Goal: Task Accomplishment & Management: Use online tool/utility

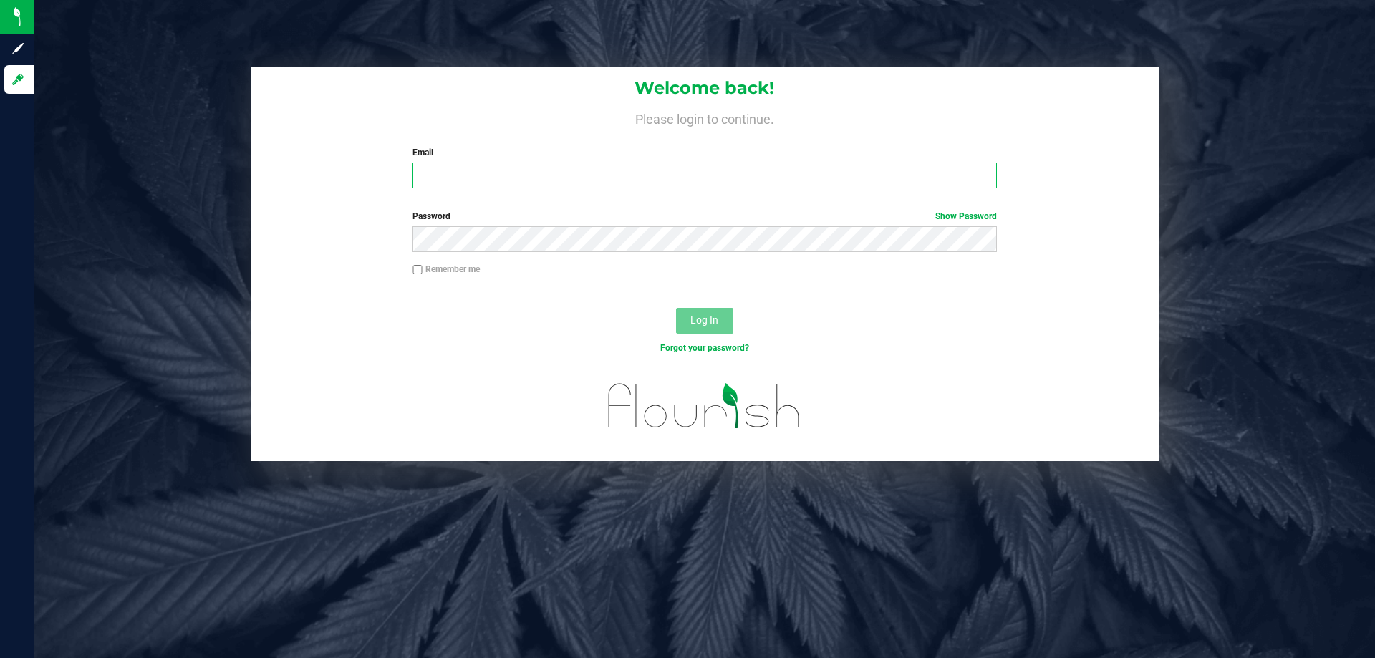
click at [524, 182] on input "Email" at bounding box center [705, 176] width 584 height 26
type input "[EMAIL_ADDRESS][DOMAIN_NAME]"
click at [676, 308] on button "Log In" at bounding box center [704, 321] width 57 height 26
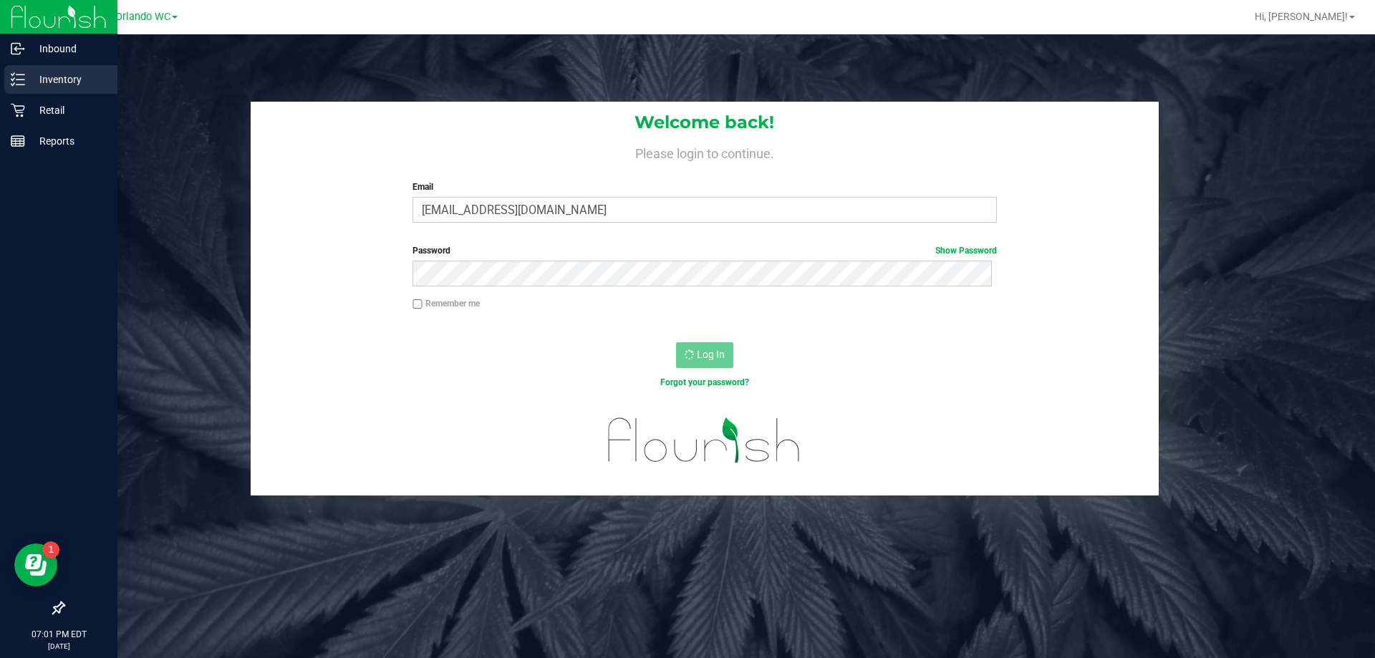
click at [30, 70] on div "Inventory" at bounding box center [60, 79] width 113 height 29
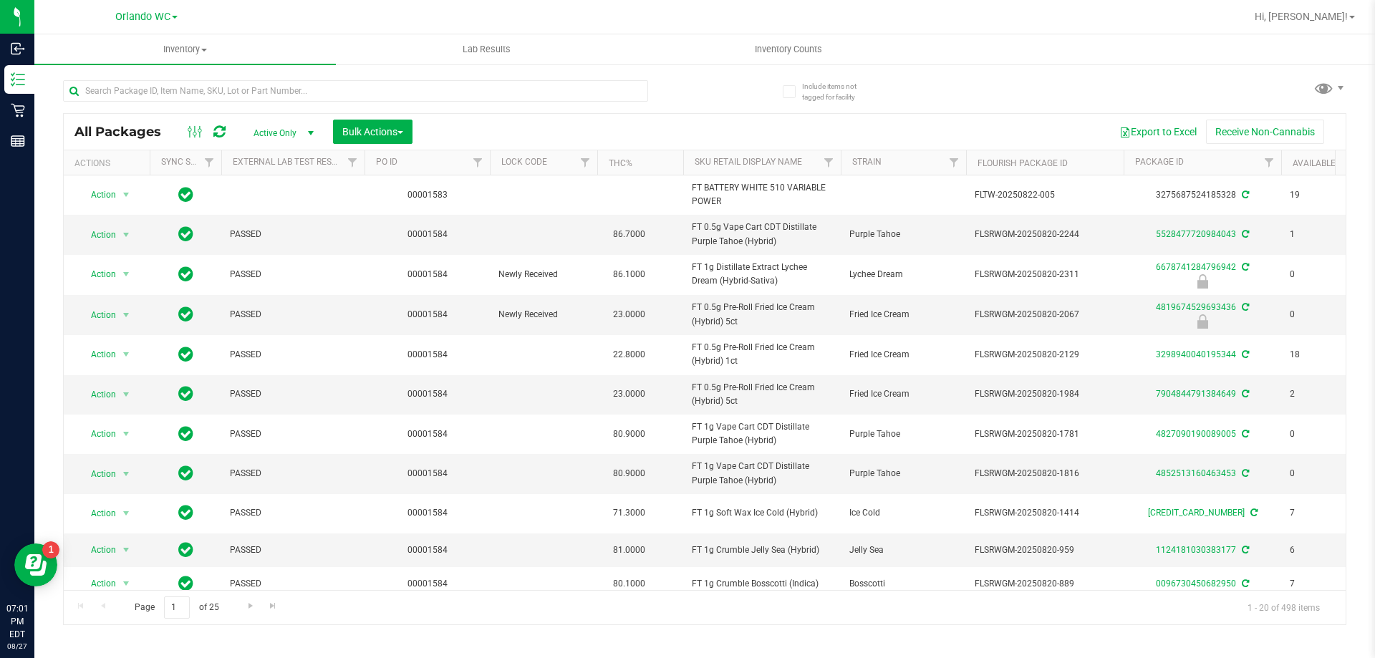
click at [770, 33] on nav "Orlando WC Hi, [PERSON_NAME]!" at bounding box center [704, 17] width 1341 height 34
click at [767, 51] on span "Inventory Counts" at bounding box center [789, 49] width 106 height 13
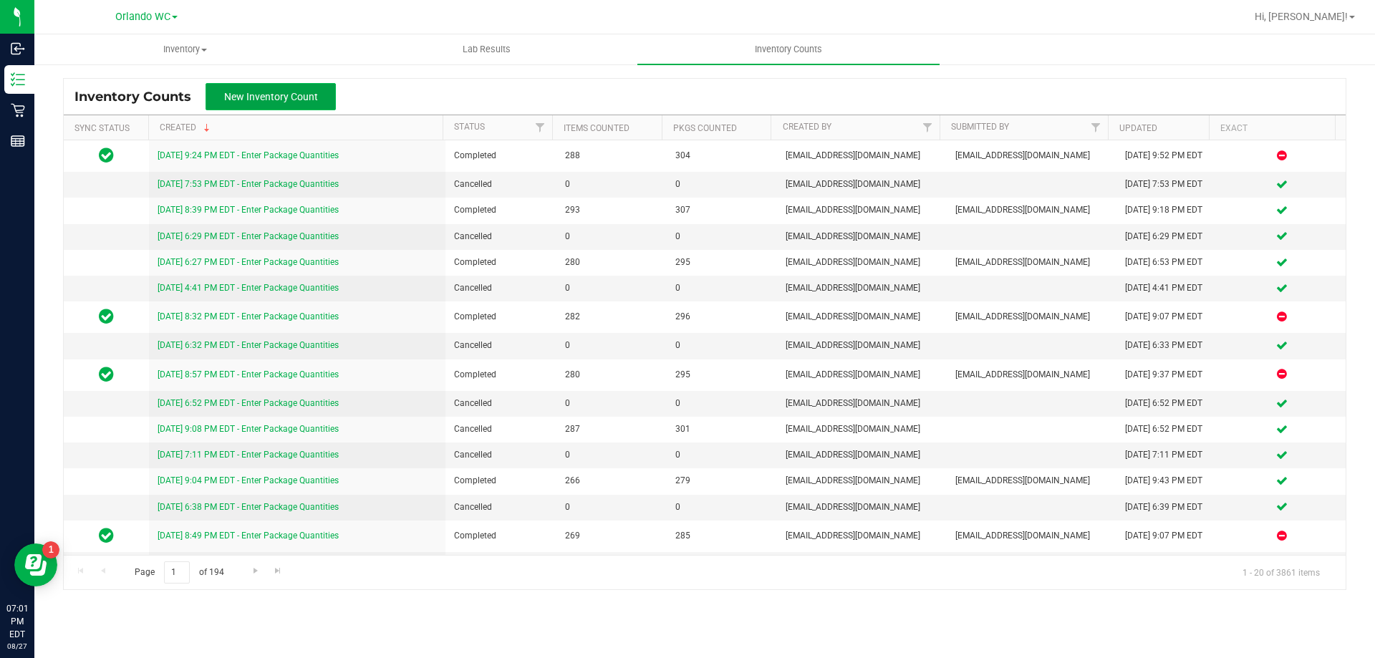
click at [298, 105] on button "New Inventory Count" at bounding box center [271, 96] width 130 height 27
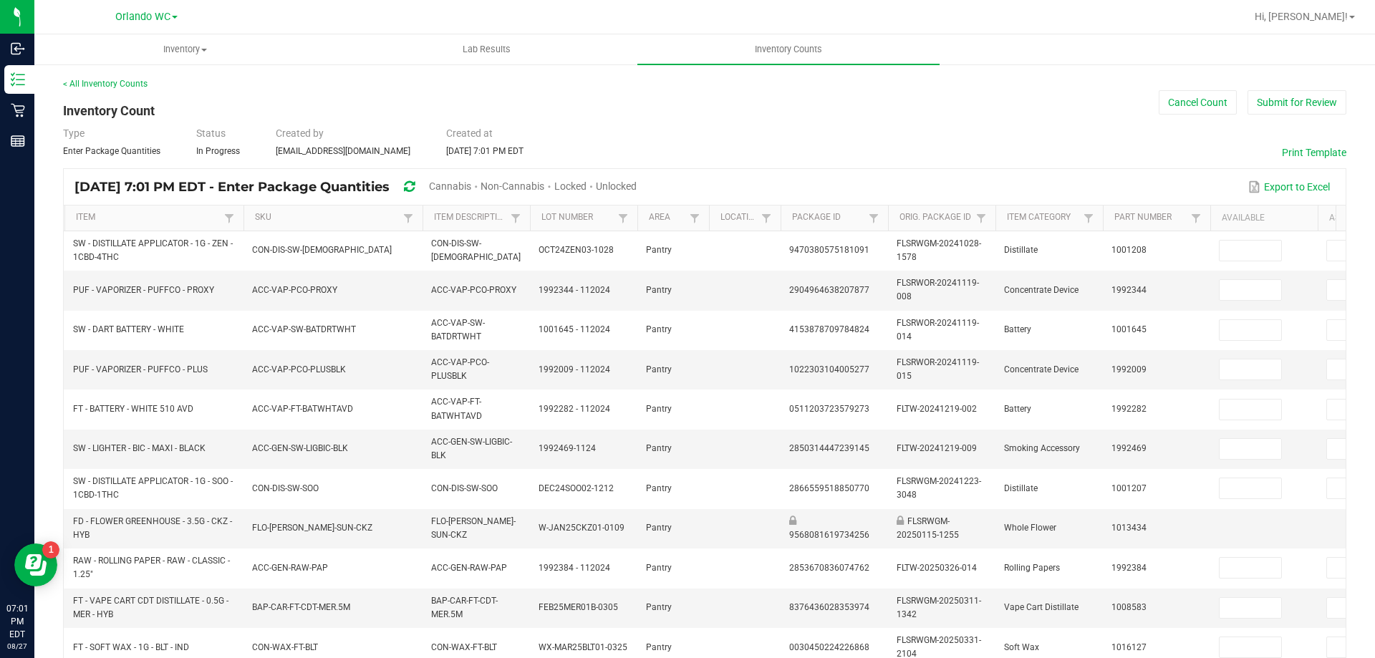
click at [637, 184] on span "Unlocked" at bounding box center [616, 186] width 41 height 11
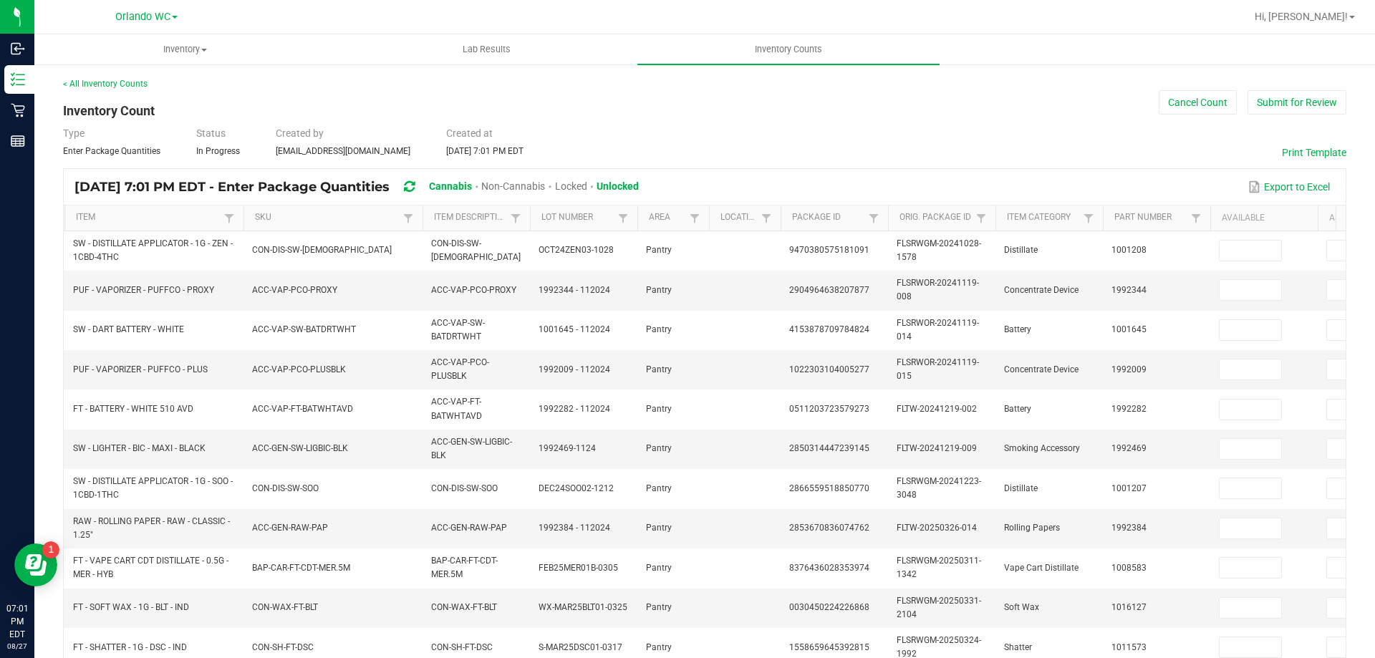
click at [299, 207] on th "SKU" at bounding box center [333, 219] width 179 height 26
click at [298, 213] on link "SKU" at bounding box center [327, 217] width 144 height 11
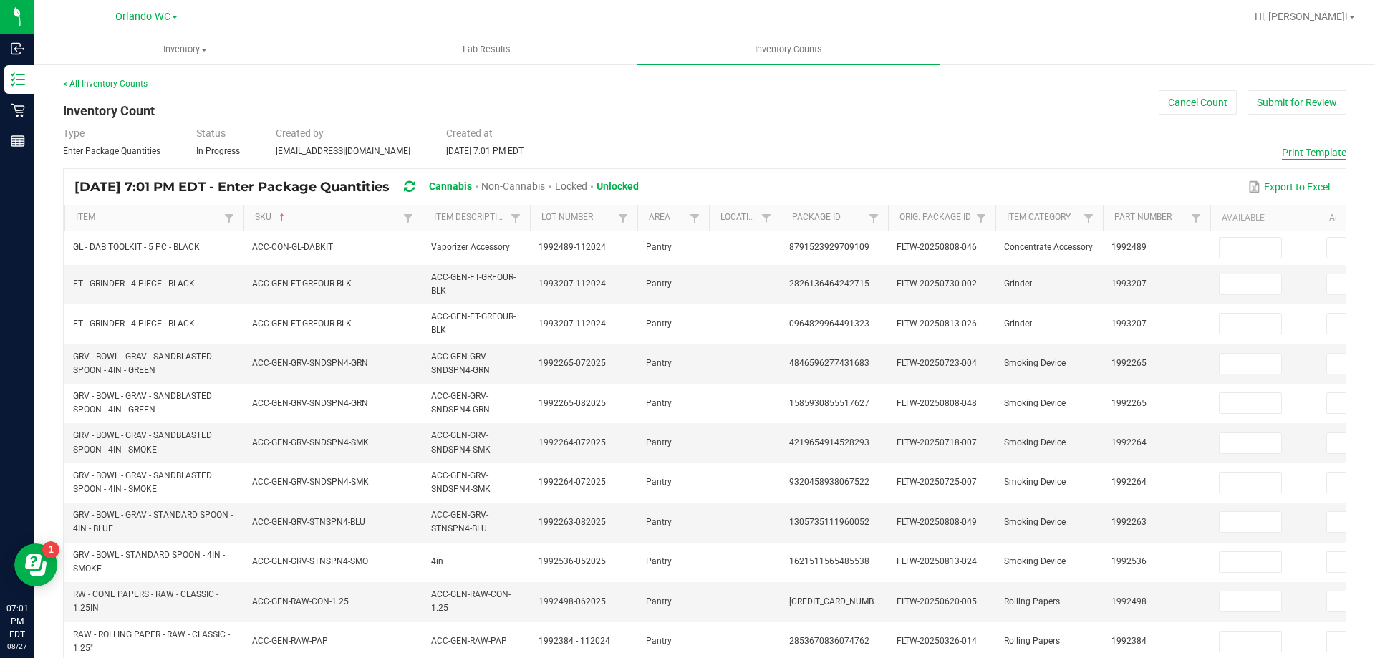
click at [1307, 157] on button "Print Template" at bounding box center [1314, 152] width 64 height 14
click at [1190, 100] on button "Cancel Count" at bounding box center [1198, 102] width 78 height 24
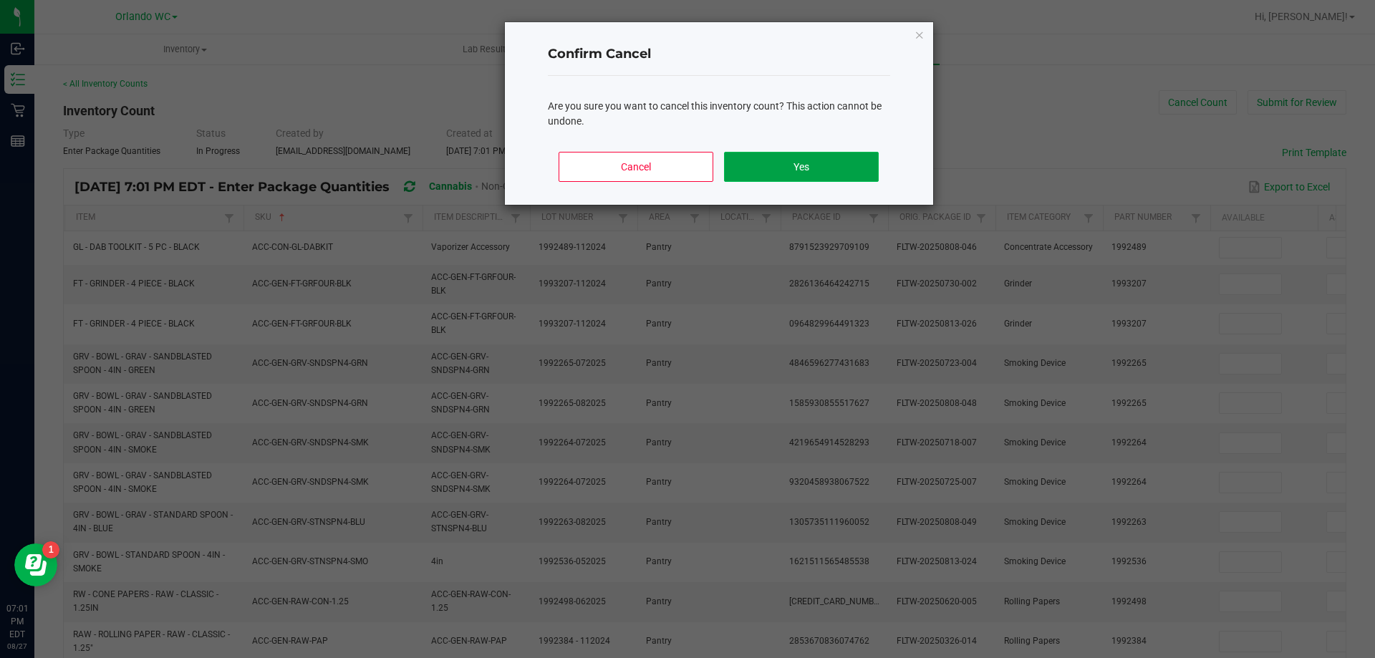
click at [761, 164] on button "Yes" at bounding box center [801, 167] width 154 height 30
